Goal: Entertainment & Leisure: Consume media (video, audio)

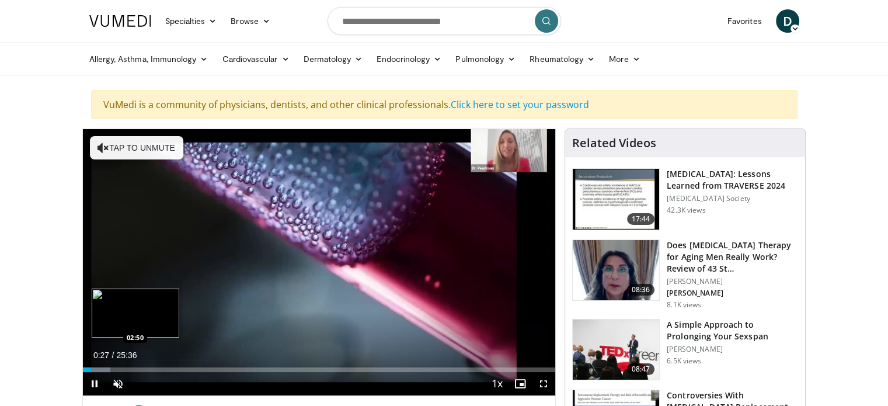
click at [135, 368] on div "Loaded : 5.81% 00:27 02:50" at bounding box center [319, 369] width 473 height 5
click at [124, 367] on div "02:14" at bounding box center [103, 369] width 41 height 5
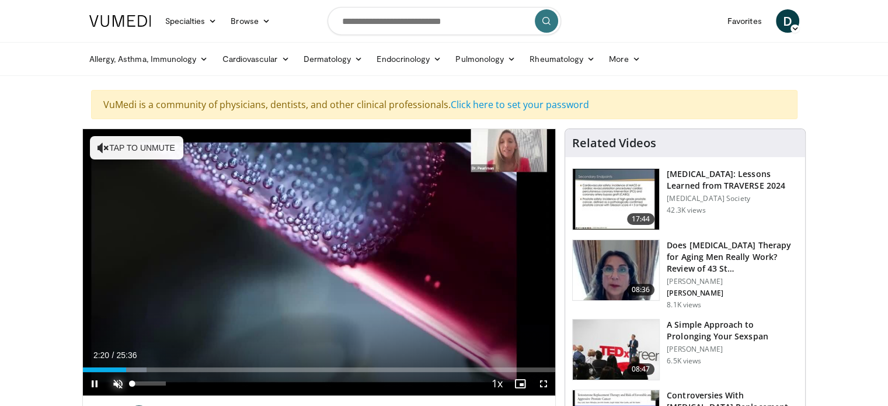
click at [124, 378] on span "Video Player" at bounding box center [117, 383] width 23 height 23
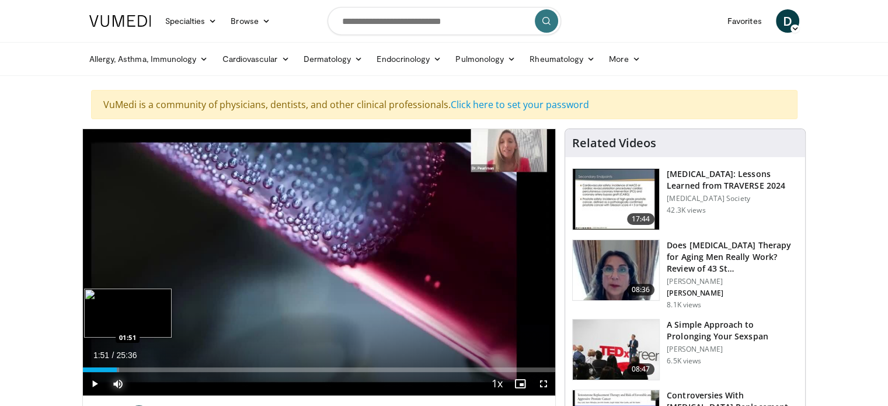
click at [117, 368] on div "01:51" at bounding box center [100, 369] width 34 height 5
click at [548, 385] on span "Video Player" at bounding box center [543, 383] width 23 height 23
click at [322, 200] on div "10 seconds Tap to unmute" at bounding box center [319, 262] width 473 height 266
